Goal: Navigation & Orientation: Find specific page/section

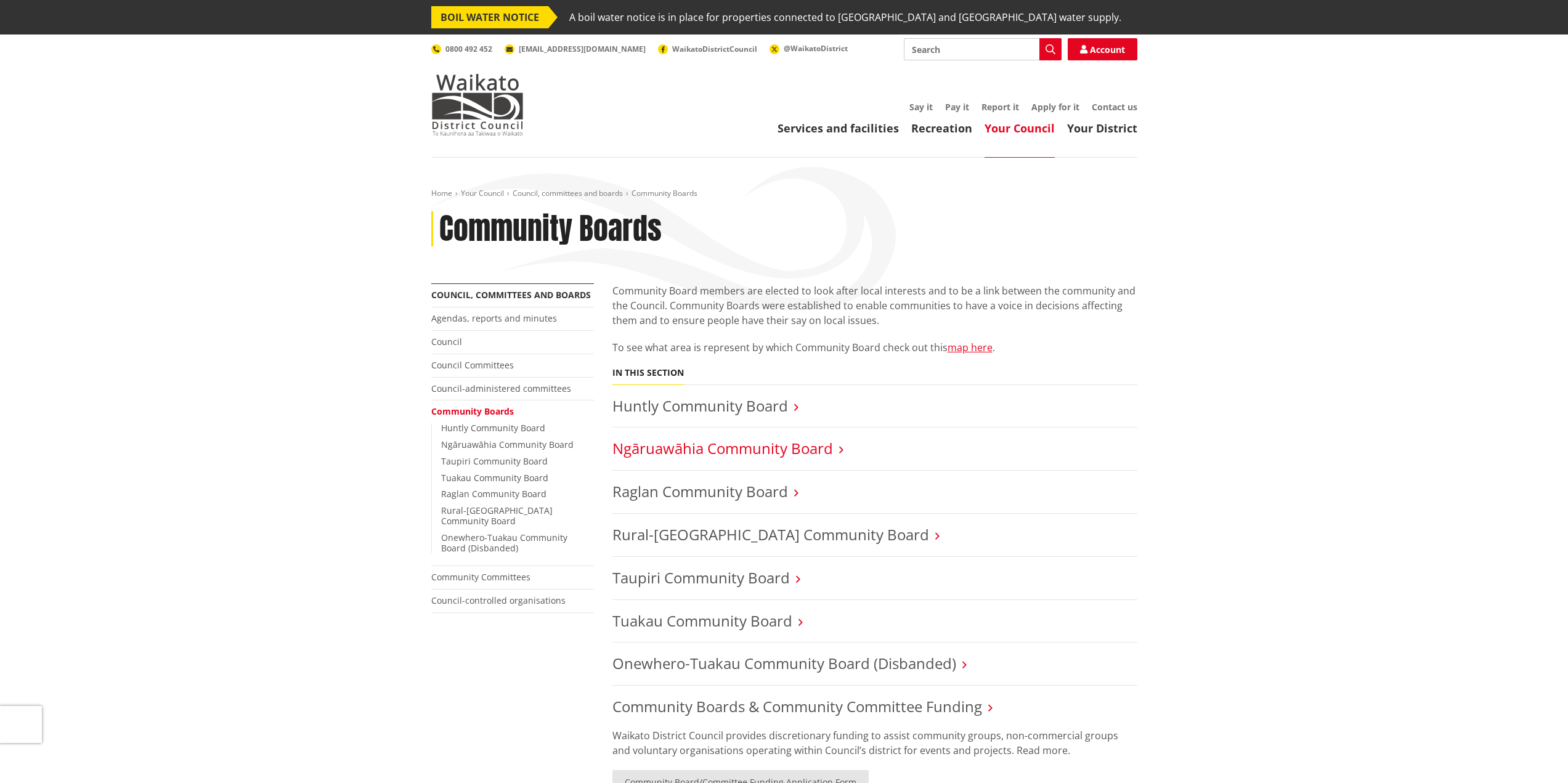
click at [779, 456] on link "Ngāruawāhia Community Board" at bounding box center [722, 448] width 221 height 20
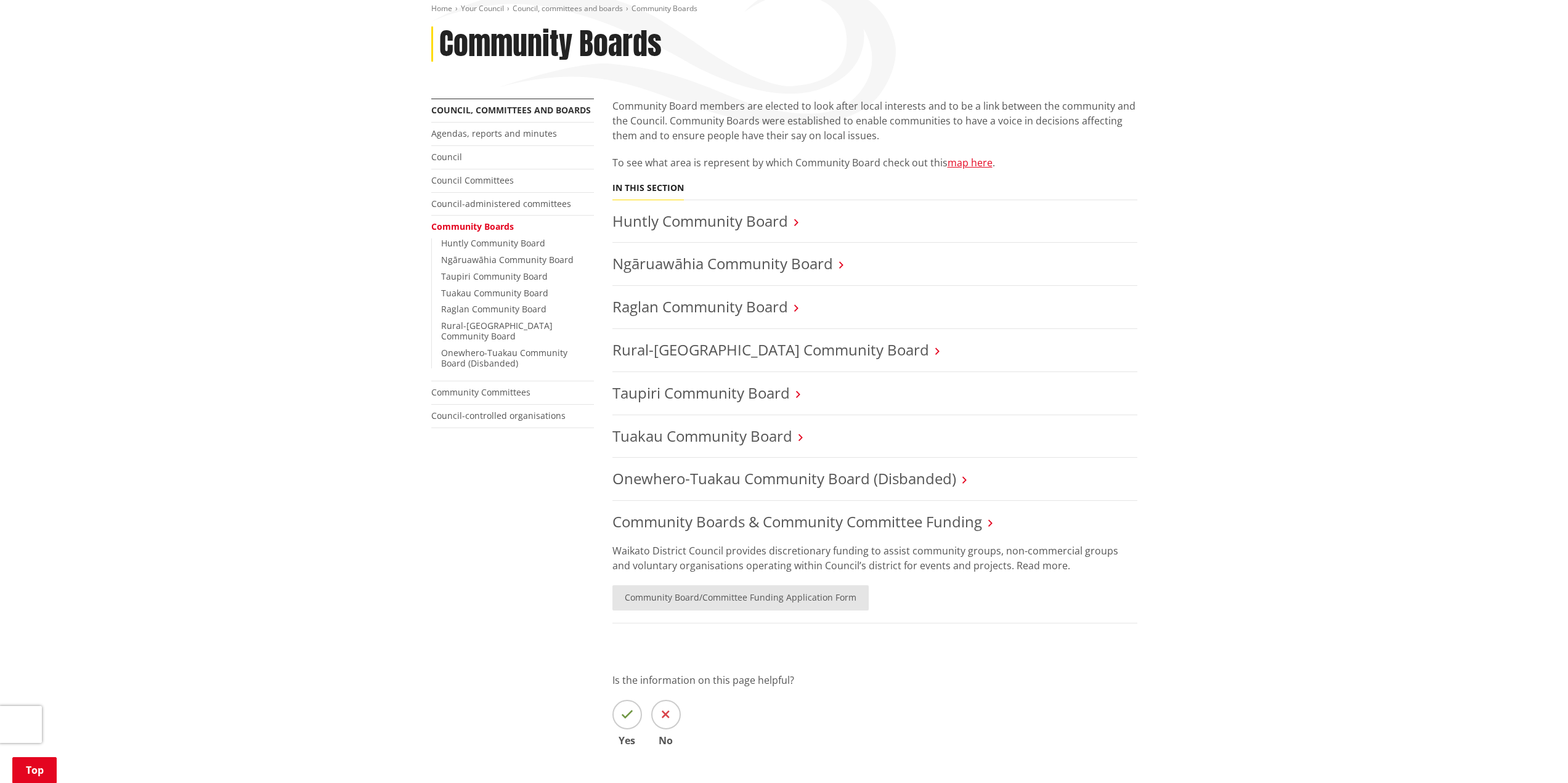
scroll to position [209, 0]
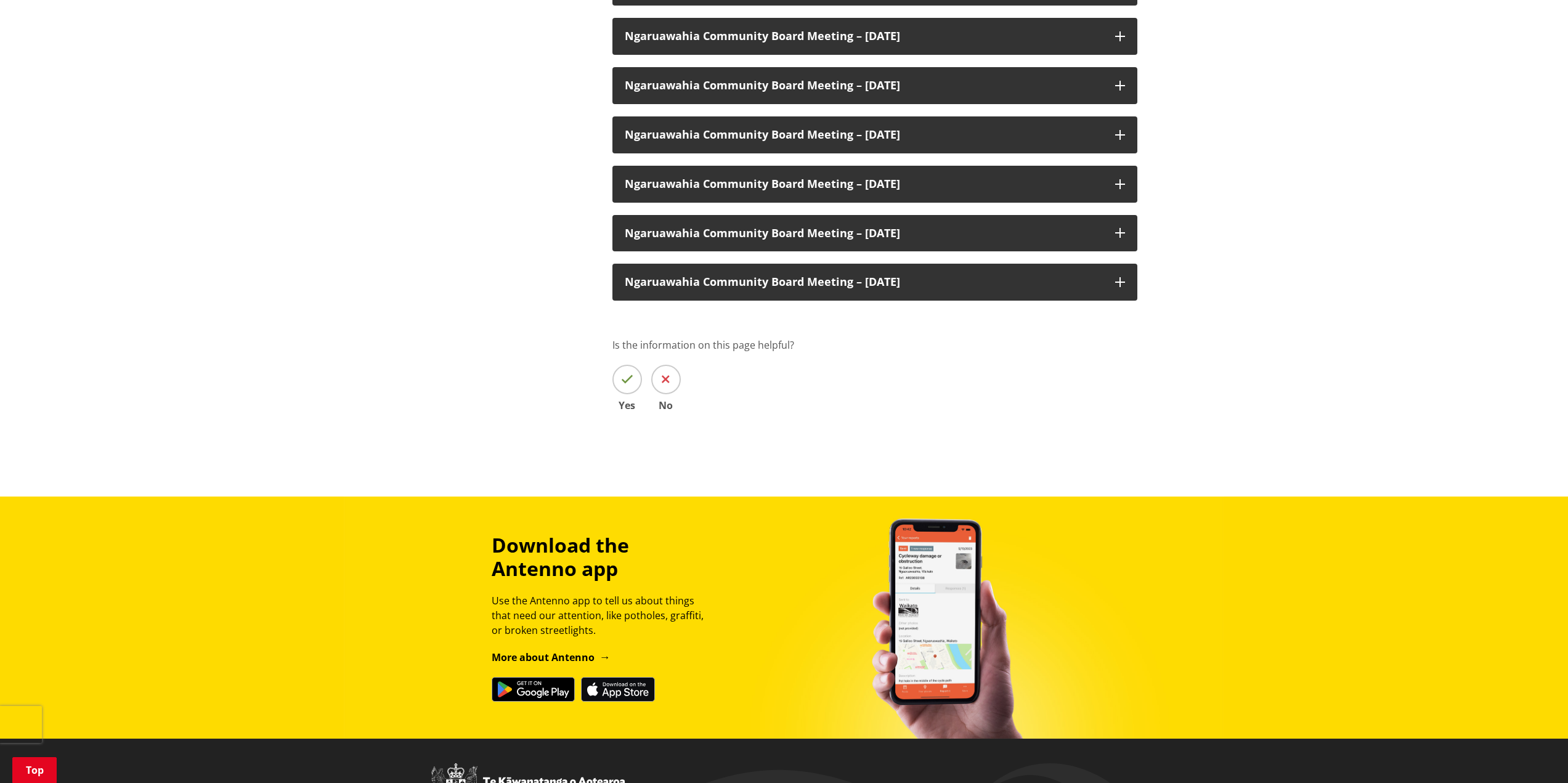
scroll to position [1479, 0]
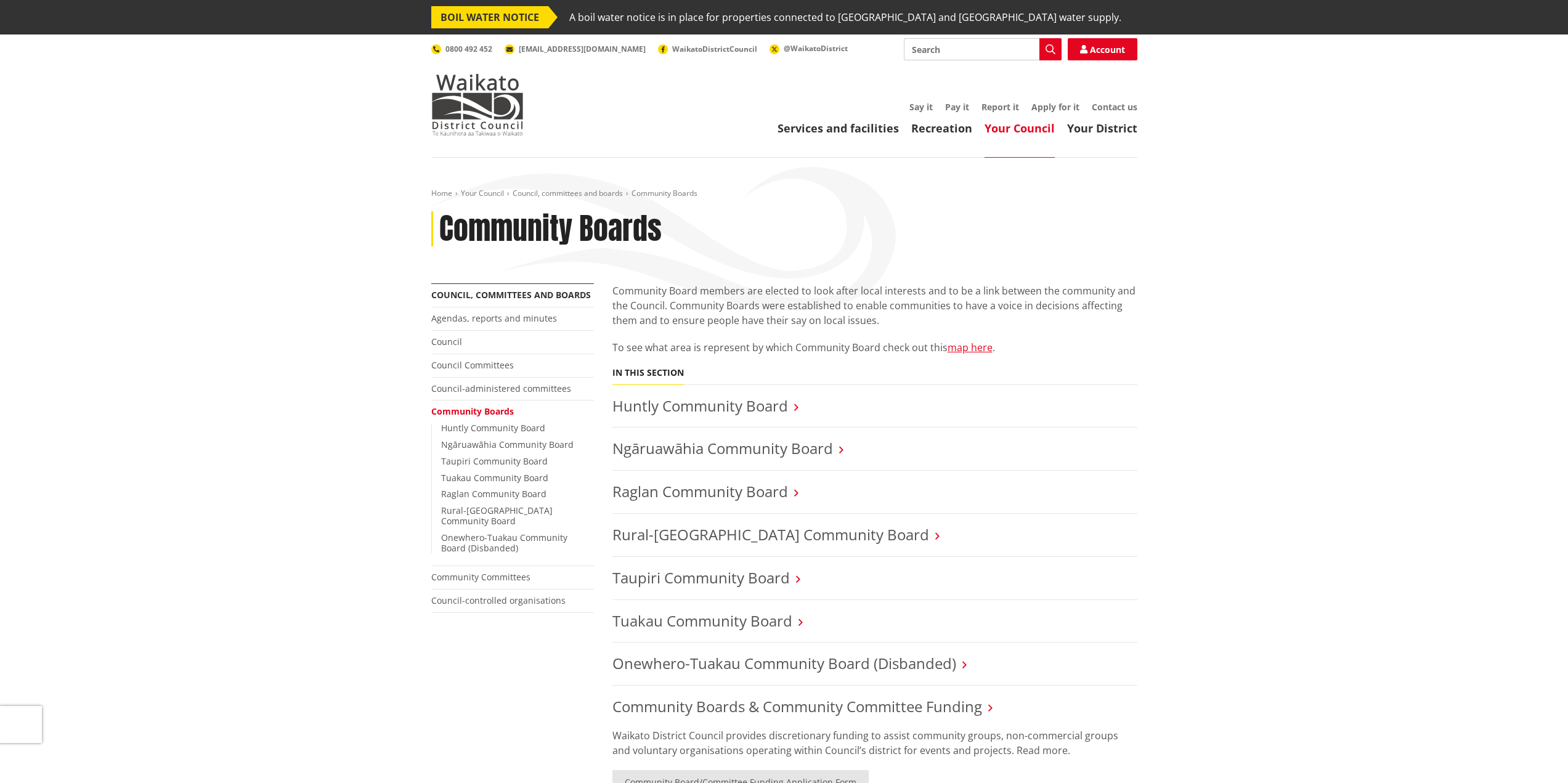
scroll to position [227, 0]
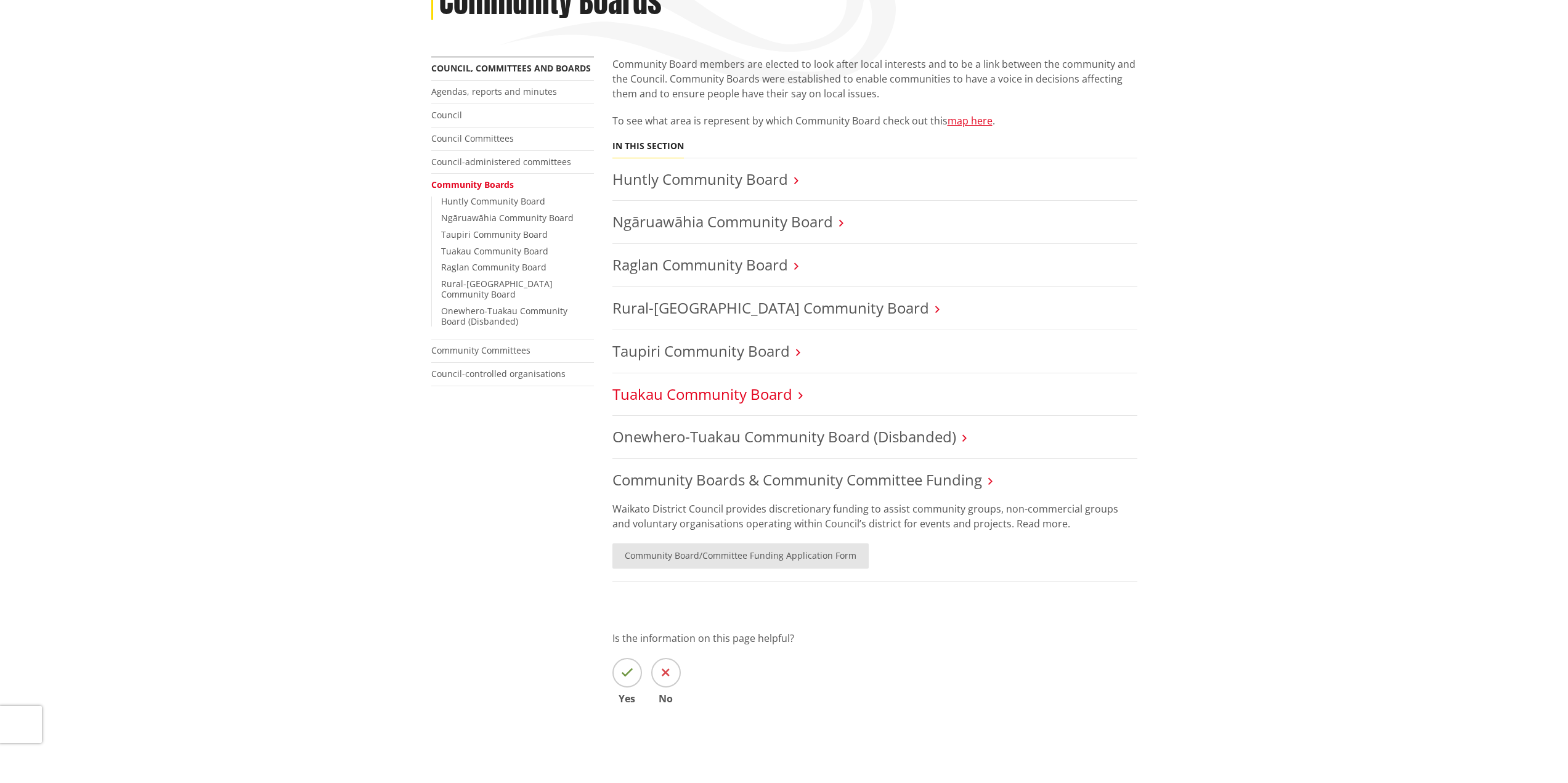
click at [719, 399] on link "Tuakau Community Board" at bounding box center [702, 393] width 180 height 20
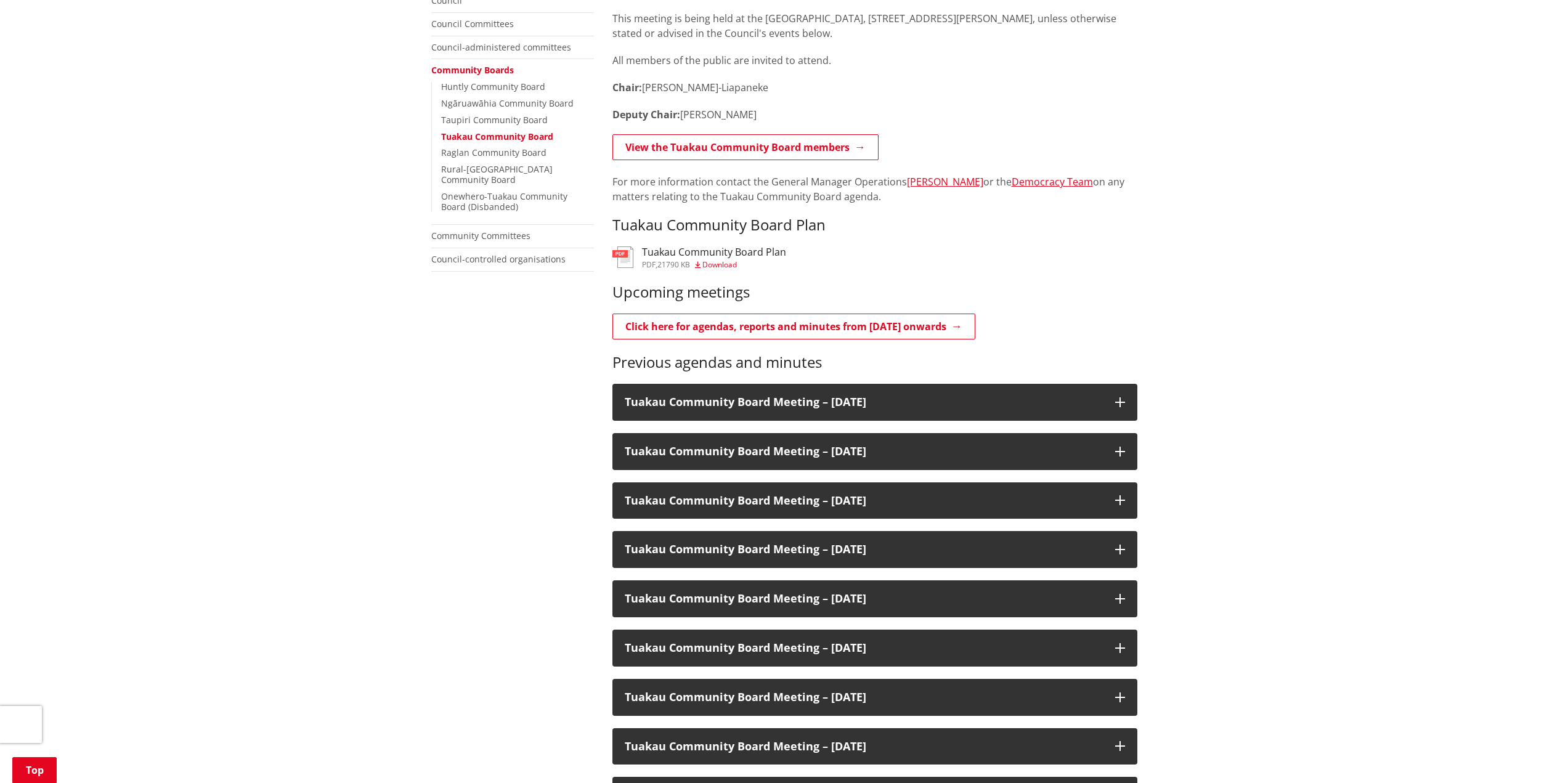
scroll to position [370, 0]
